Goal: Task Accomplishment & Management: Complete application form

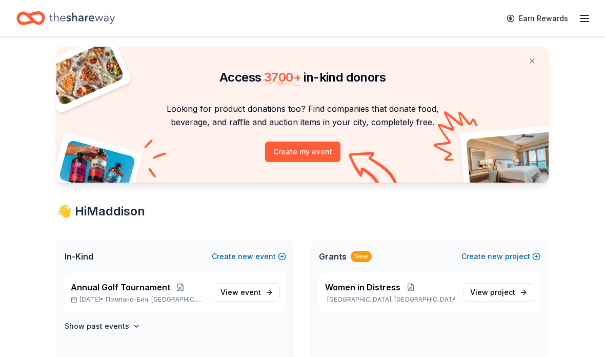
scroll to position [23, 0]
click at [259, 296] on span "event" at bounding box center [251, 292] width 21 height 9
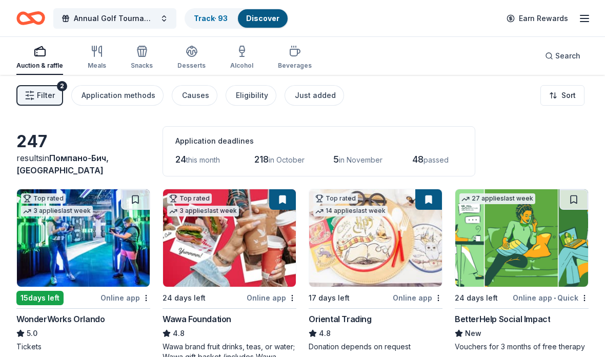
click at [44, 96] on span "Filter" at bounding box center [46, 95] width 18 height 12
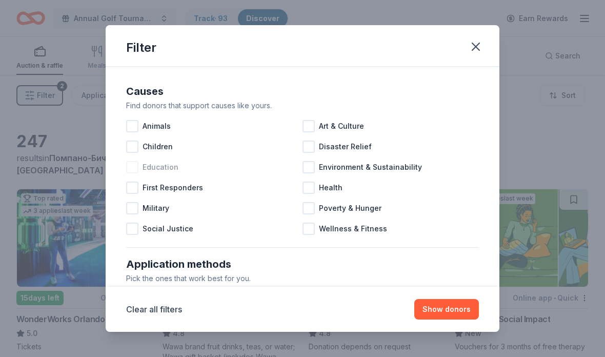
click at [136, 171] on div at bounding box center [132, 167] width 12 height 12
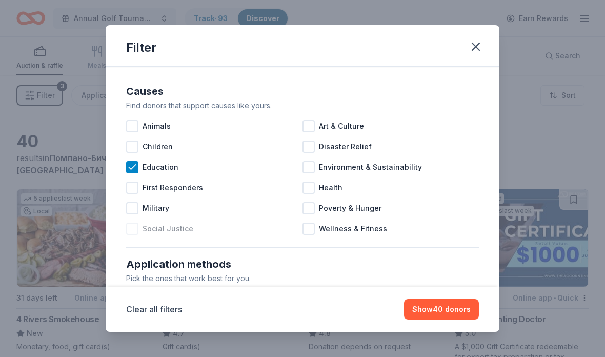
click at [139, 226] on div "Social Justice" at bounding box center [214, 228] width 176 height 21
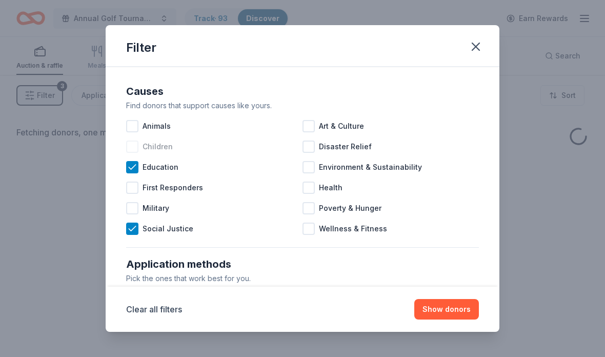
click at [132, 151] on div at bounding box center [132, 147] width 12 height 12
click at [139, 125] on div "Animals" at bounding box center [214, 126] width 176 height 21
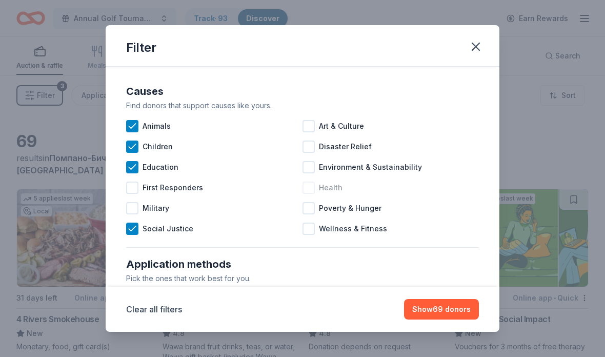
click at [315, 189] on div "Health" at bounding box center [391, 187] width 176 height 21
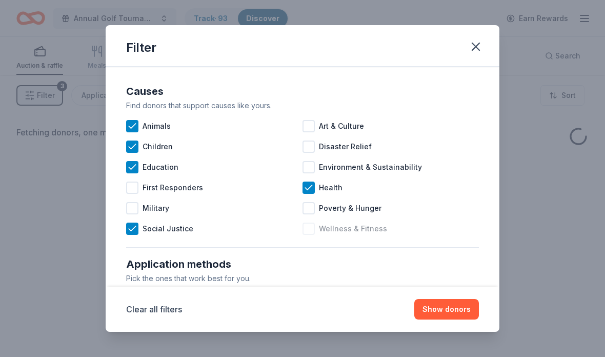
click at [309, 231] on div at bounding box center [309, 229] width 12 height 12
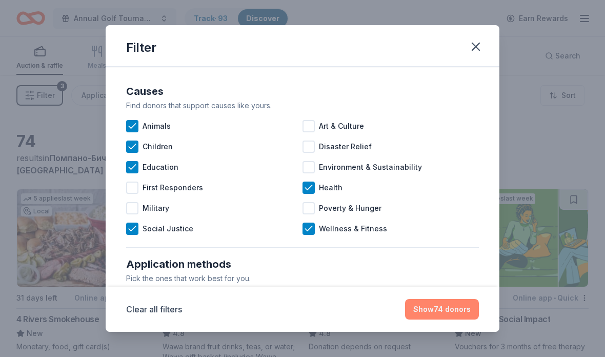
click at [450, 303] on button "Show 74 donors" at bounding box center [442, 309] width 74 height 21
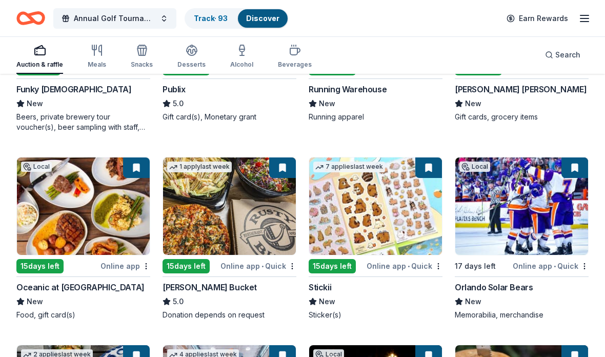
scroll to position [1012, 0]
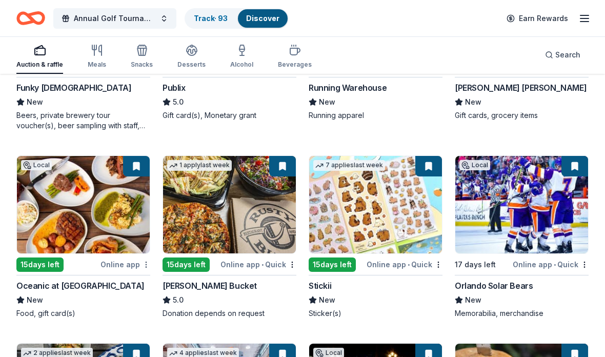
click at [148, 267] on button "button" at bounding box center [146, 265] width 8 height 8
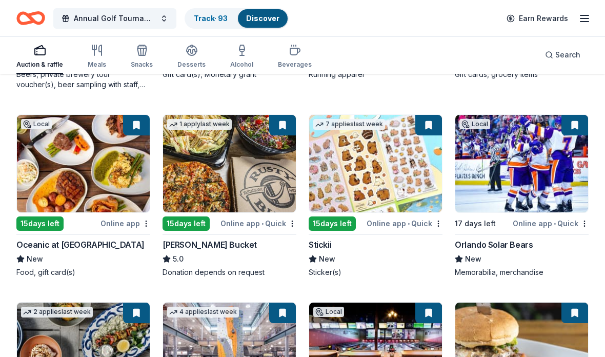
click at [238, 175] on img at bounding box center [229, 163] width 133 height 97
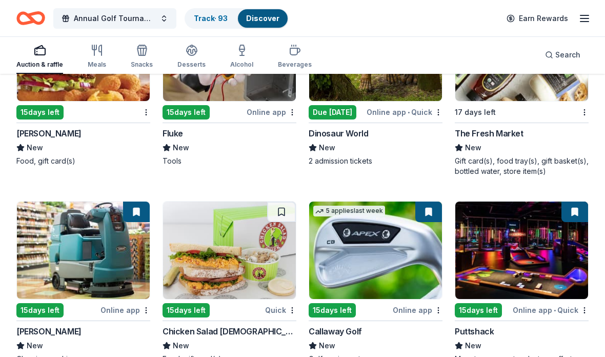
scroll to position [1936, 0]
click at [218, 265] on img at bounding box center [229, 250] width 133 height 97
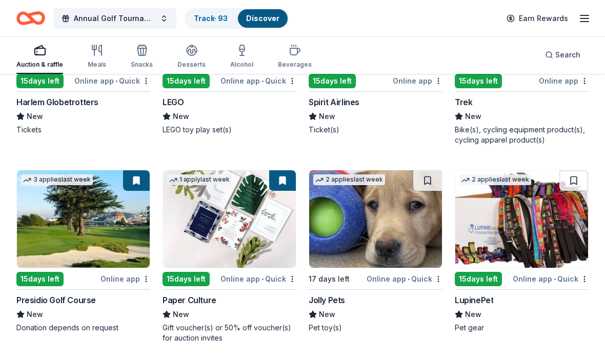
scroll to position [3127, 0]
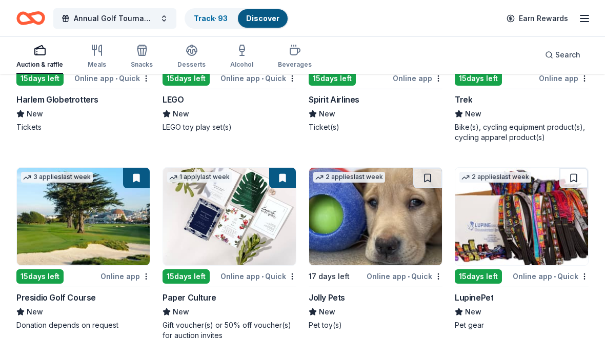
click at [57, 211] on img at bounding box center [83, 216] width 133 height 97
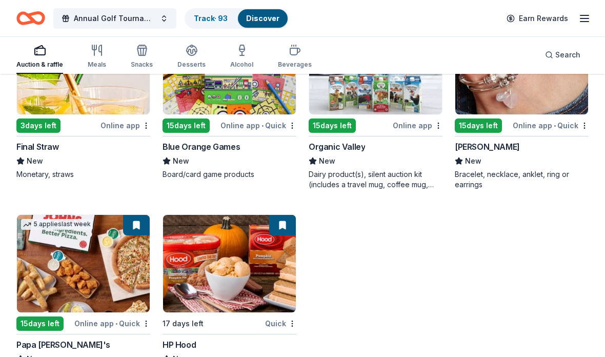
scroll to position [3517, 0]
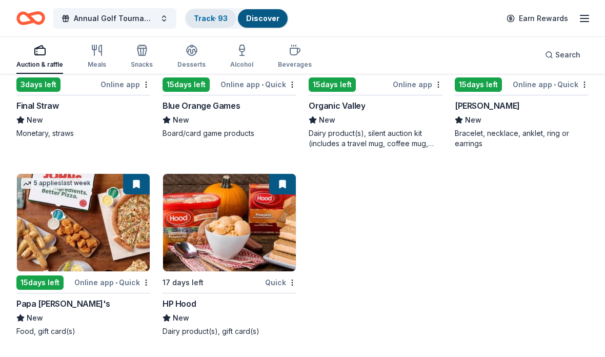
click at [215, 15] on link "Track · 93" at bounding box center [211, 18] width 34 height 9
click at [273, 20] on link "Discover" at bounding box center [262, 18] width 33 height 9
click at [582, 16] on icon "button" at bounding box center [584, 18] width 12 height 12
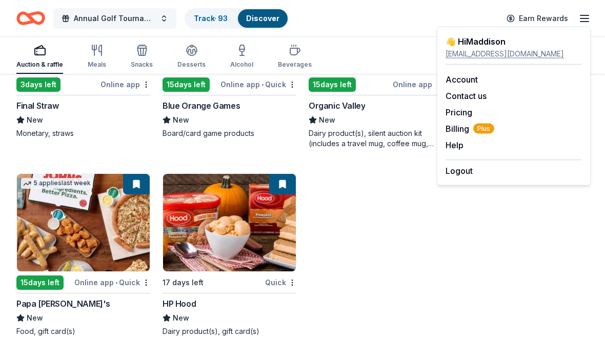
click at [133, 19] on span "Annual Golf Tournament" at bounding box center [115, 18] width 82 height 12
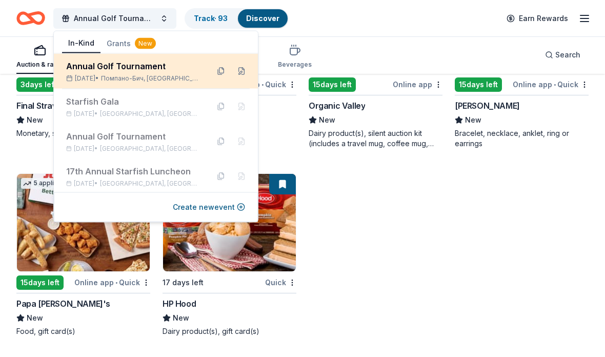
click at [181, 76] on div "Nov 10, 2025 • Помпано-Бич, FL" at bounding box center [133, 78] width 134 height 8
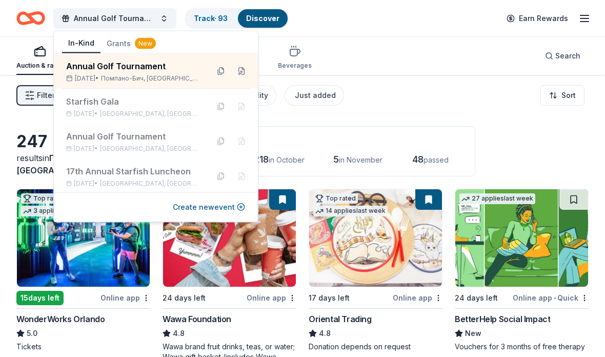
click at [382, 105] on div "Filter 2 Application methods Causes Eligibility Just added Sort" at bounding box center [302, 95] width 605 height 41
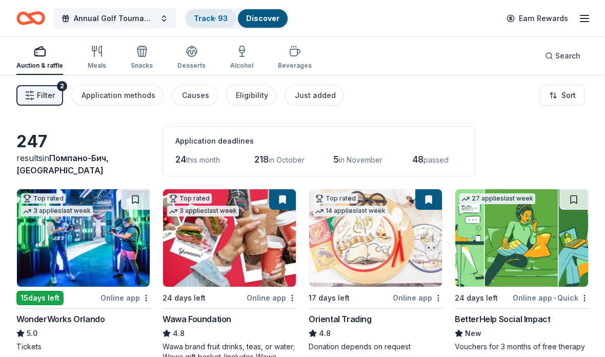
click at [222, 21] on link "Track · 93" at bounding box center [211, 18] width 34 height 9
click at [589, 23] on icon "button" at bounding box center [584, 18] width 12 height 12
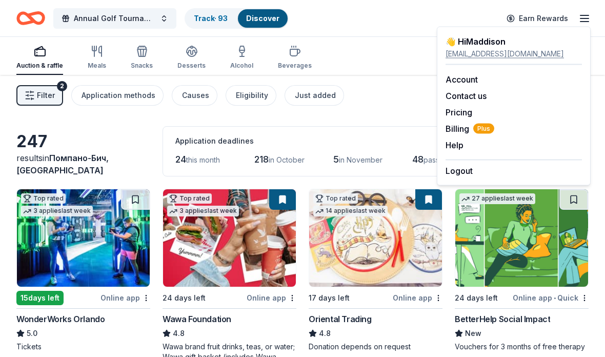
click at [374, 115] on div "Filter 2 Application methods Causes Eligibility Just added Sort" at bounding box center [302, 95] width 605 height 41
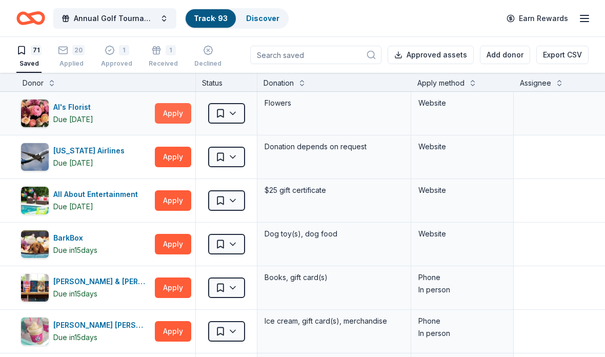
click at [178, 114] on button "Apply" at bounding box center [173, 113] width 36 height 21
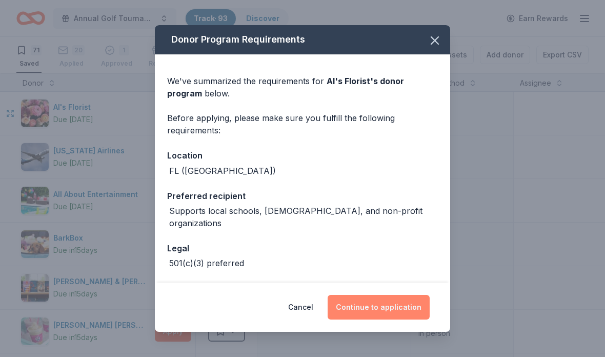
click at [381, 307] on button "Continue to application" at bounding box center [379, 307] width 102 height 25
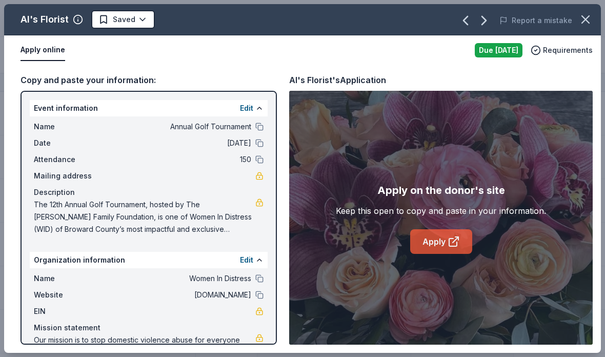
click at [436, 241] on link "Apply" at bounding box center [441, 241] width 62 height 25
click at [588, 24] on icon "button" at bounding box center [585, 19] width 14 height 14
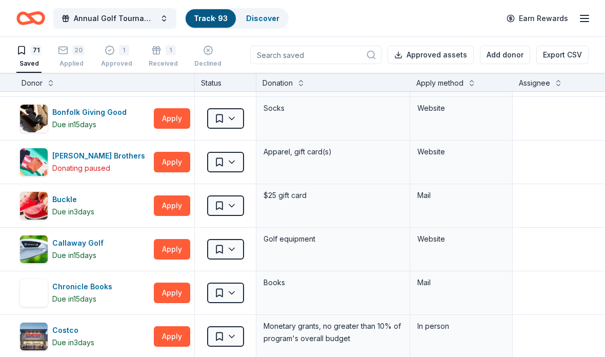
scroll to position [396, 1]
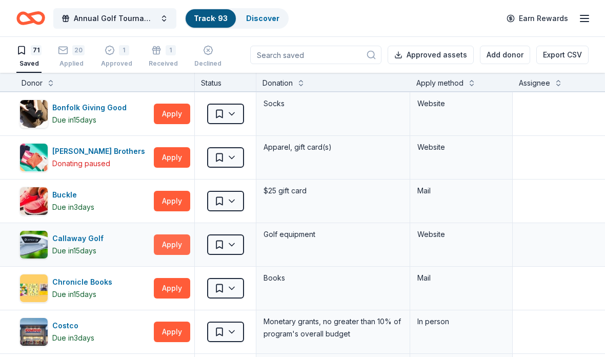
click at [179, 244] on button "Apply" at bounding box center [172, 244] width 36 height 21
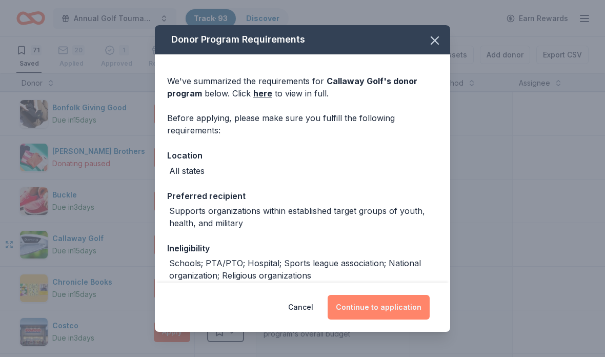
click at [392, 308] on button "Continue to application" at bounding box center [379, 307] width 102 height 25
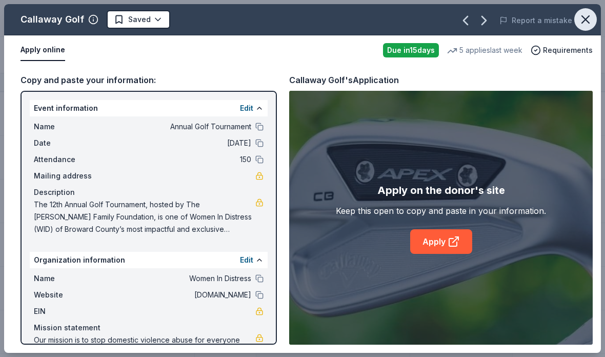
click at [578, 20] on button "button" at bounding box center [585, 19] width 23 height 23
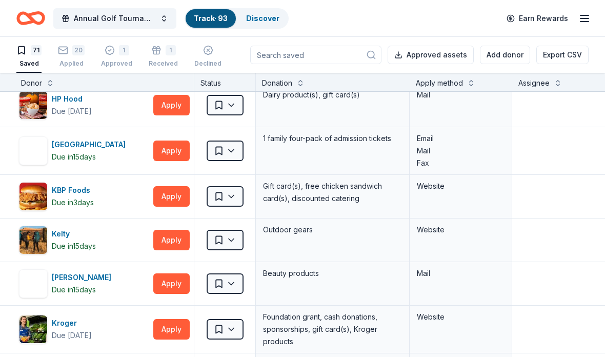
scroll to position [1372, 2]
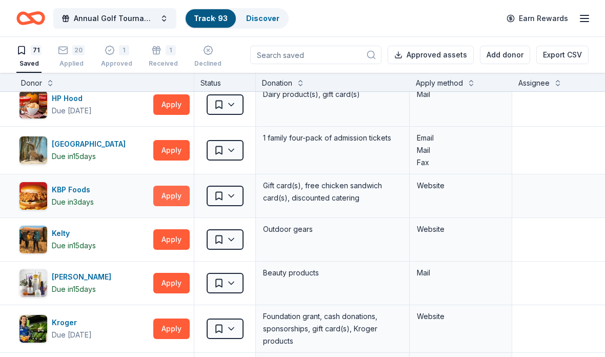
click at [175, 200] on button "Apply" at bounding box center [171, 196] width 36 height 21
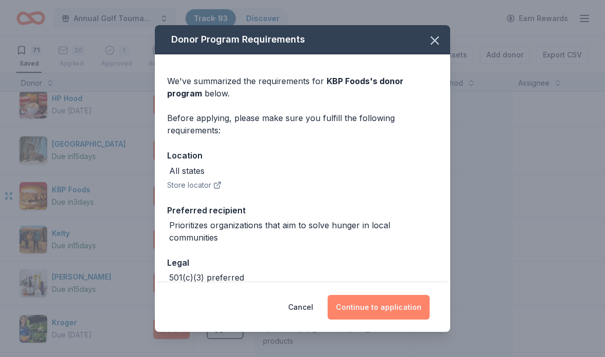
click at [385, 313] on button "Continue to application" at bounding box center [379, 307] width 102 height 25
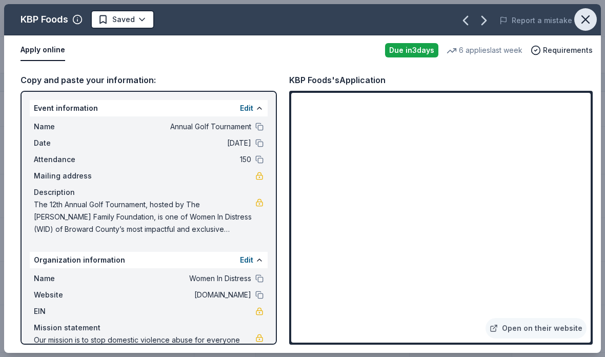
click at [583, 23] on icon "button" at bounding box center [585, 19] width 14 height 14
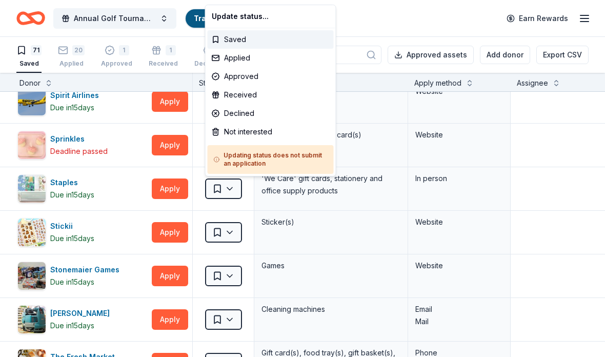
scroll to position [2551, 1]
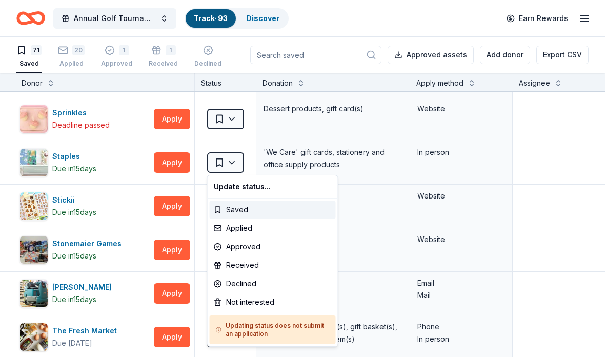
click at [413, 219] on html "Annual Golf Tournament Track · 93 Discover Earn Rewards 71 Saved 20 Applied 1 A…" at bounding box center [302, 178] width 605 height 357
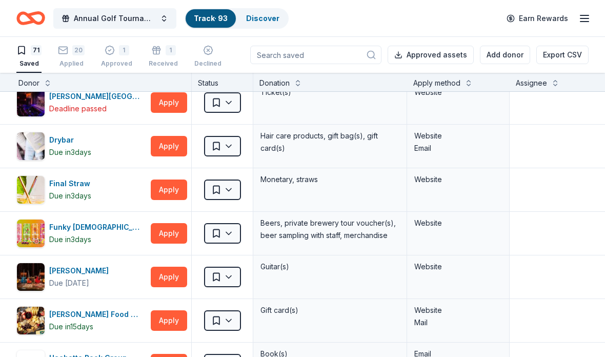
scroll to position [983, 4]
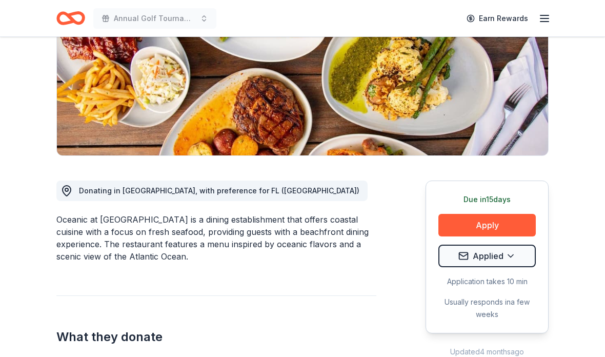
scroll to position [210, 0]
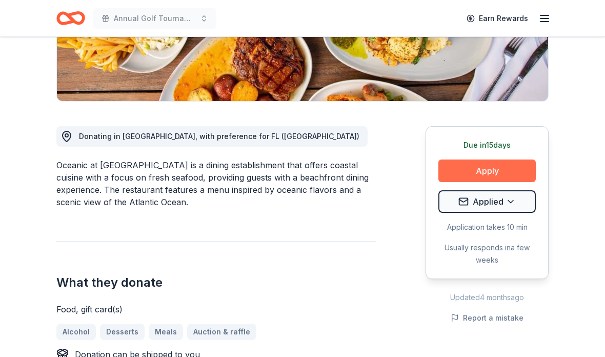
click at [502, 173] on button "Apply" at bounding box center [486, 170] width 97 height 23
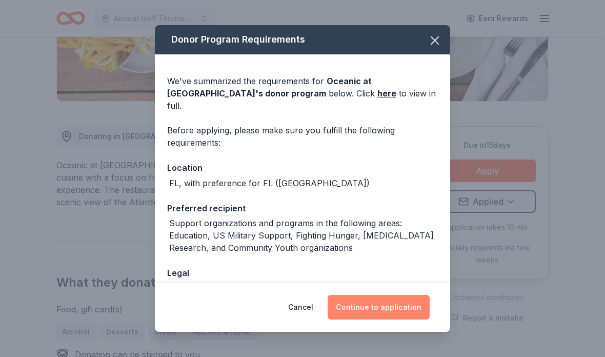
click at [397, 313] on button "Continue to application" at bounding box center [379, 307] width 102 height 25
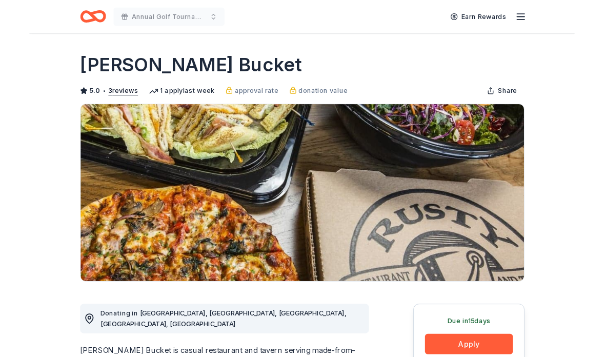
scroll to position [64, 0]
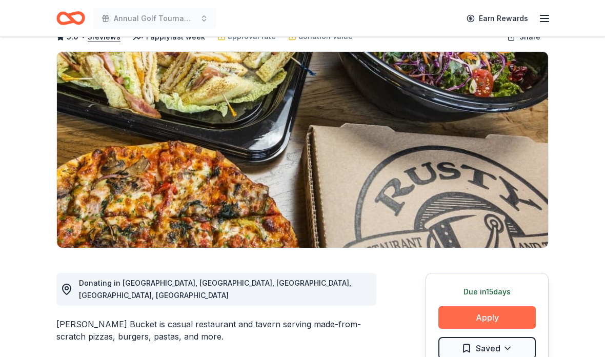
click at [491, 320] on button "Apply" at bounding box center [486, 317] width 97 height 23
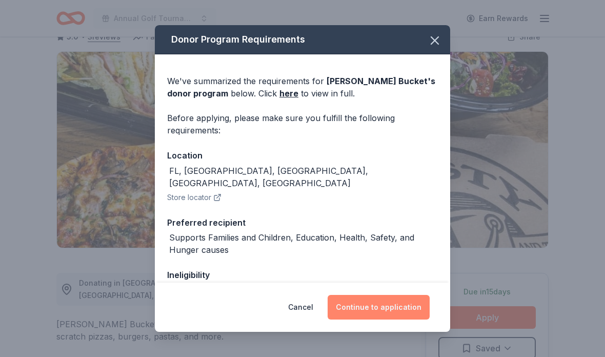
click at [395, 301] on button "Continue to application" at bounding box center [379, 307] width 102 height 25
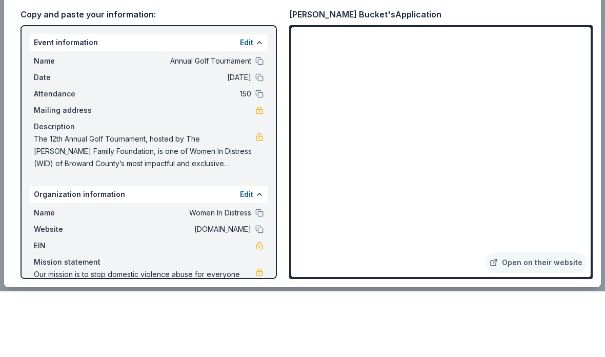
scroll to position [589, 0]
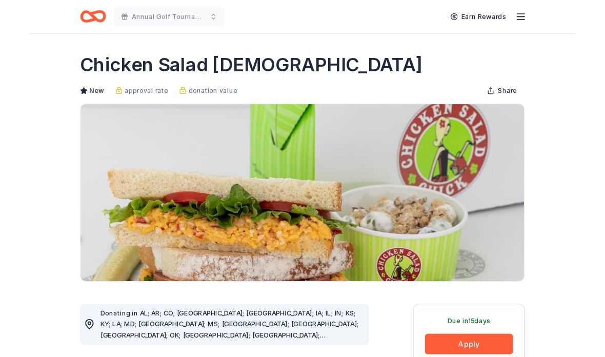
scroll to position [64, 0]
